Goal: Task Accomplishment & Management: Use online tool/utility

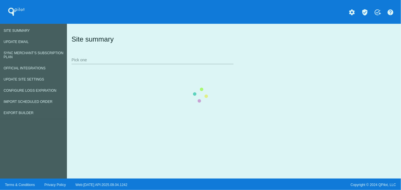
click at [70, 30] on div "Site summary Pick one" at bounding box center [232, 50] width 325 height 40
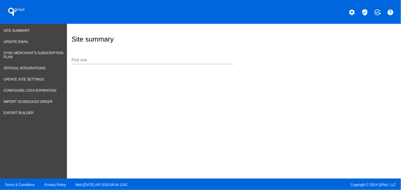
click at [151, 56] on div "Pick one" at bounding box center [152, 58] width 162 height 11
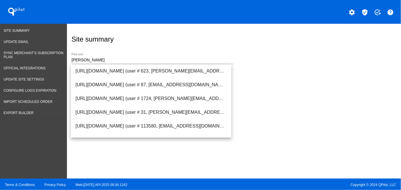
click at [111, 56] on div "[PERSON_NAME] Pick one" at bounding box center [152, 58] width 162 height 11
drag, startPoint x: 76, startPoint y: 61, endPoint x: 51, endPoint y: 61, distance: 25.8
click at [51, 61] on div "Site Summary Update Email Sync Merchant's Subscription Plan Official Integratio…" at bounding box center [200, 101] width 401 height 155
click at [109, 61] on input "[PERSON_NAME]" at bounding box center [152, 60] width 162 height 5
paste input "[EMAIL_ADDRESS][DOMAIN_NAME]"
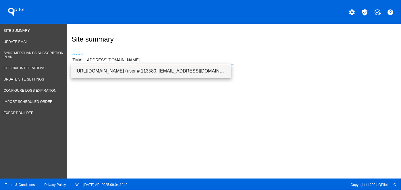
click at [118, 69] on span "[URL][DOMAIN_NAME] (user # 113580, [EMAIL_ADDRESS][DOMAIN_NAME]) - Production" at bounding box center [150, 71] width 151 height 14
type input "[URL][DOMAIN_NAME] (user # 113580, [EMAIL_ADDRESS][DOMAIN_NAME]) - Production"
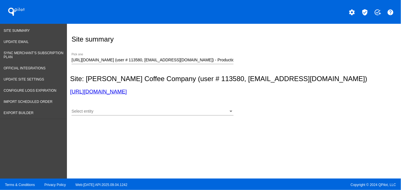
drag, startPoint x: 160, startPoint y: 92, endPoint x: 67, endPoint y: 91, distance: 92.1
click at [67, 91] on div "Site summary [URL][DOMAIN_NAME] (user # 113580, [EMAIL_ADDRESS][DOMAIN_NAME]) -…" at bounding box center [233, 72] width 332 height 97
copy link "[URL][DOMAIN_NAME]"
click at [70, 110] on div "Select entity Select entity" at bounding box center [232, 110] width 325 height 20
click at [80, 111] on span "Select entity" at bounding box center [82, 111] width 22 height 5
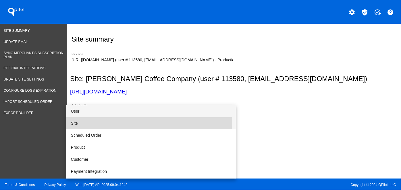
click at [79, 122] on span "Site" at bounding box center [151, 123] width 160 height 12
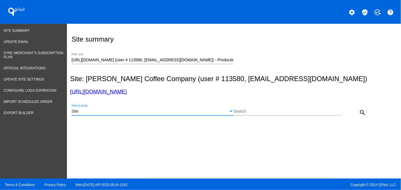
click at [360, 113] on mat-icon "search" at bounding box center [362, 112] width 7 height 7
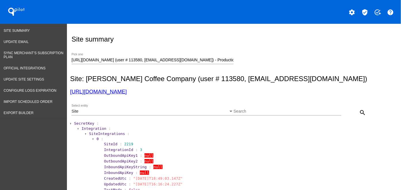
click at [91, 128] on span "Integration" at bounding box center [94, 129] width 25 height 4
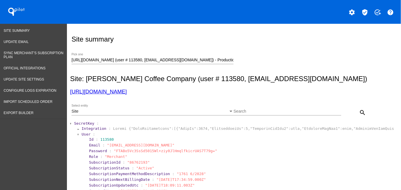
click at [82, 123] on span "SecretKey" at bounding box center [84, 123] width 20 height 4
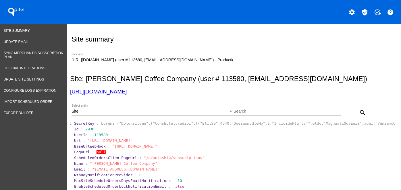
click at [119, 112] on div "Site" at bounding box center [149, 111] width 156 height 5
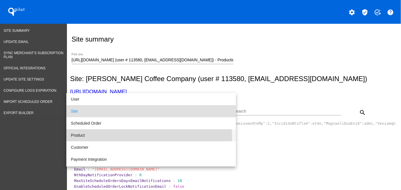
click at [86, 139] on span "Product" at bounding box center [151, 135] width 160 height 12
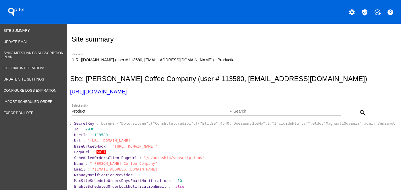
click at [257, 110] on input "Search" at bounding box center [287, 111] width 108 height 5
paste input "The Waverly Espresso"
type input "The Waverly Espresso"
click at [361, 111] on mat-icon "search" at bounding box center [362, 112] width 7 height 7
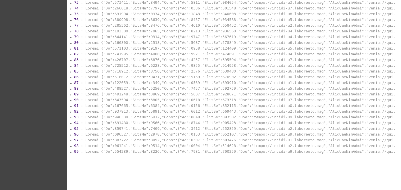
scroll to position [543, 0]
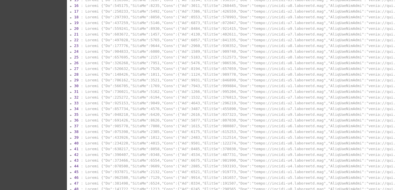
scroll to position [0, 0]
